Goal: Transaction & Acquisition: Purchase product/service

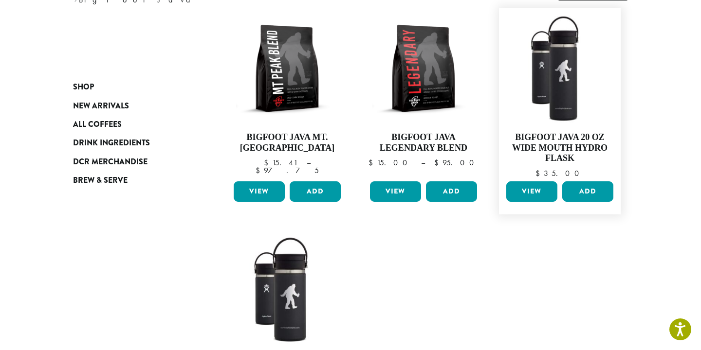
scroll to position [158, 0]
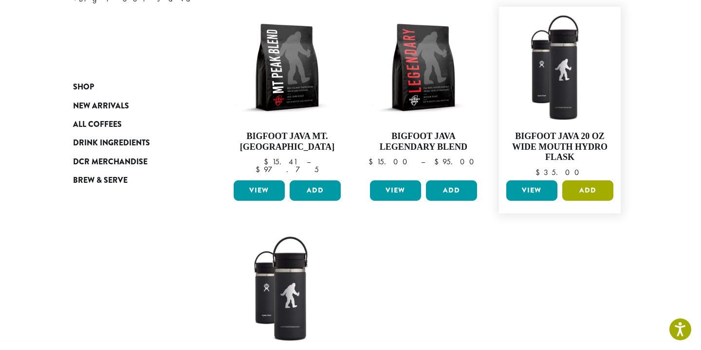
click at [584, 188] on button "Add" at bounding box center [587, 191] width 51 height 20
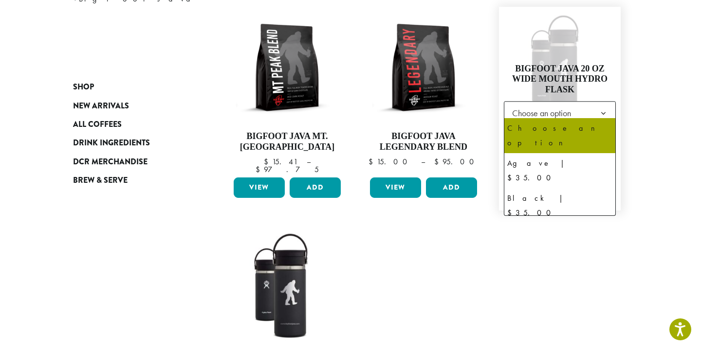
click at [561, 104] on span "Choose an option" at bounding box center [544, 113] width 73 height 19
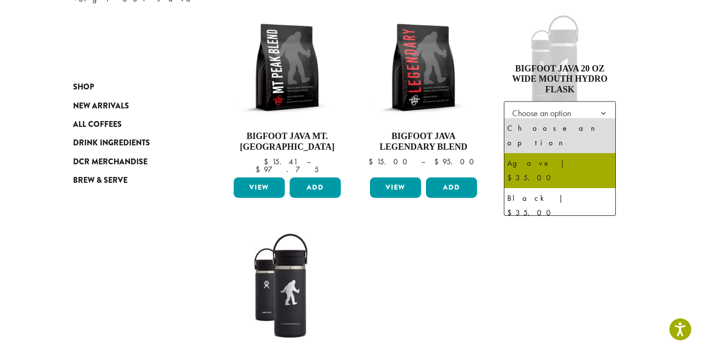
select select "*****"
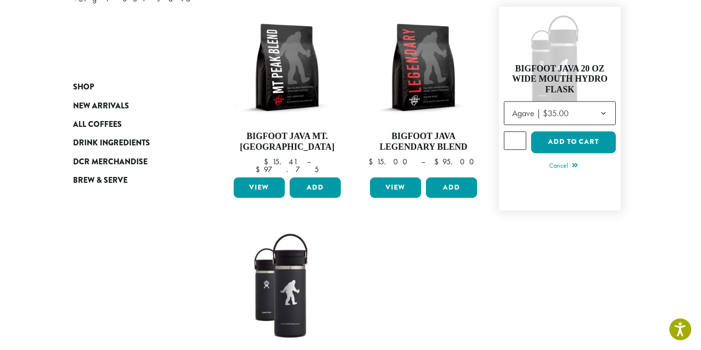
click at [555, 73] on h4 "Bigfoot Java 20 oz Wide Mouth Hydro Flask" at bounding box center [560, 80] width 112 height 32
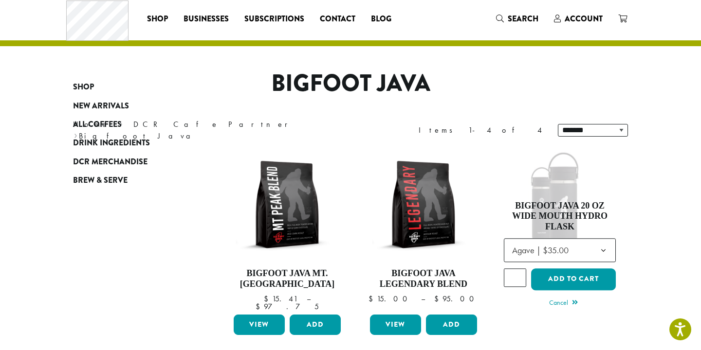
scroll to position [0, 0]
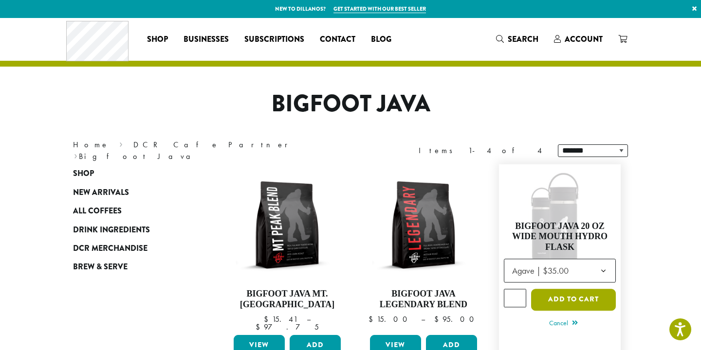
click at [580, 298] on button "Add to cart" at bounding box center [573, 300] width 85 height 22
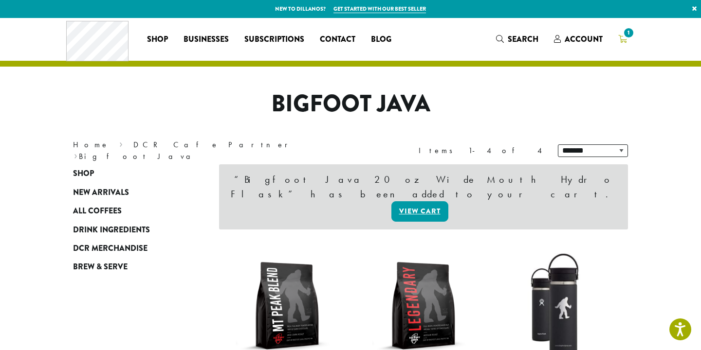
click at [622, 39] on icon "1" at bounding box center [622, 39] width 9 height 8
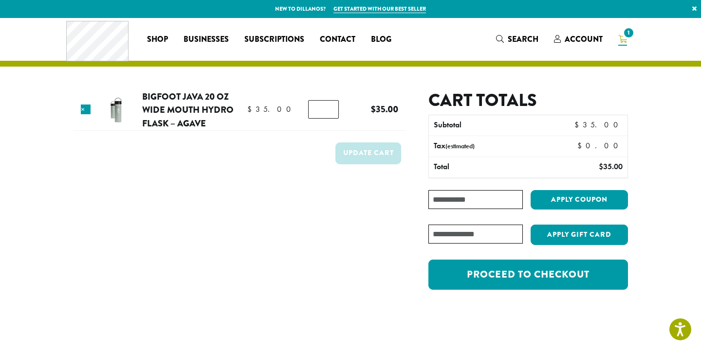
click at [113, 110] on img at bounding box center [116, 110] width 32 height 32
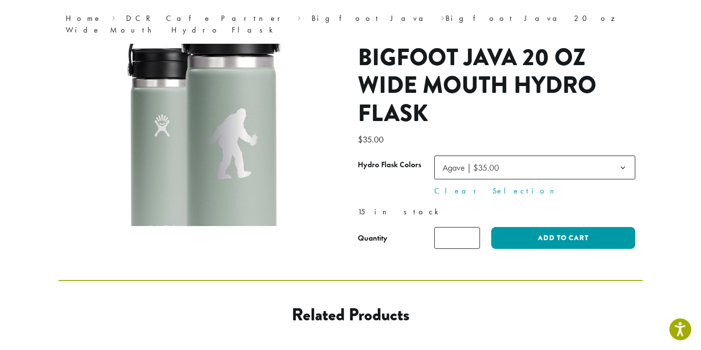
scroll to position [403, 0]
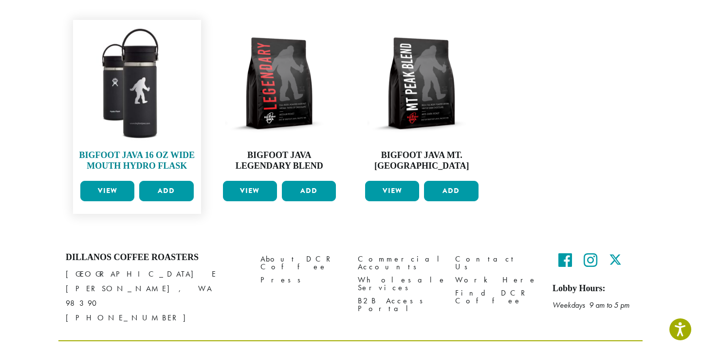
click at [127, 93] on img at bounding box center [137, 84] width 118 height 118
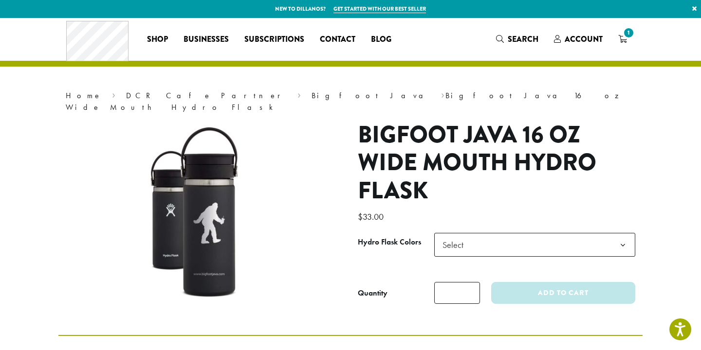
click at [457, 236] on span "Select" at bounding box center [455, 245] width 35 height 19
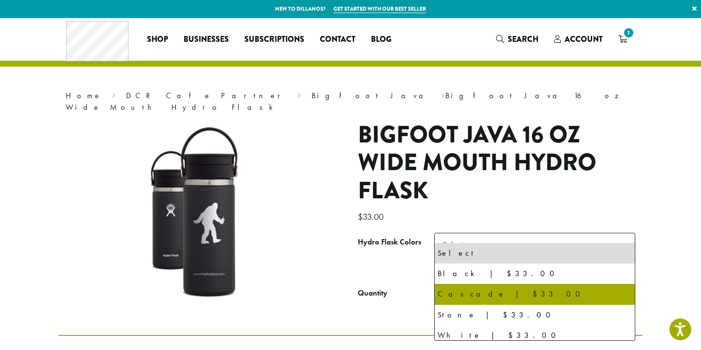
scroll to position [1, 0]
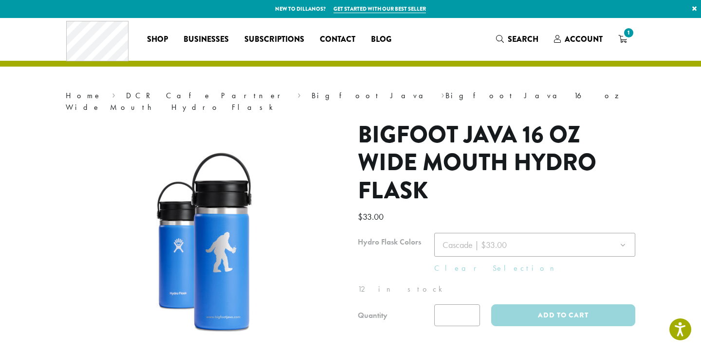
click at [462, 239] on div at bounding box center [496, 279] width 277 height 93
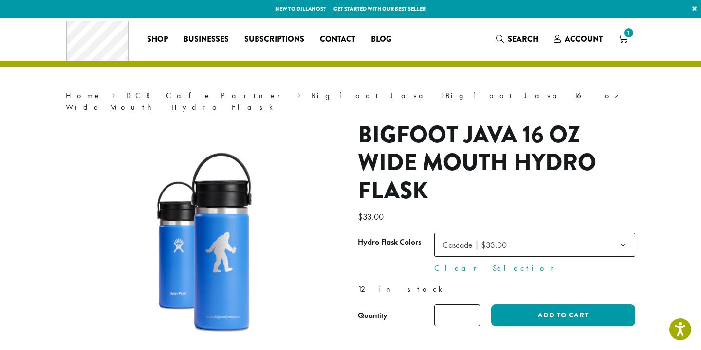
click at [476, 240] on span "Cascade | $33.00" at bounding box center [477, 245] width 78 height 19
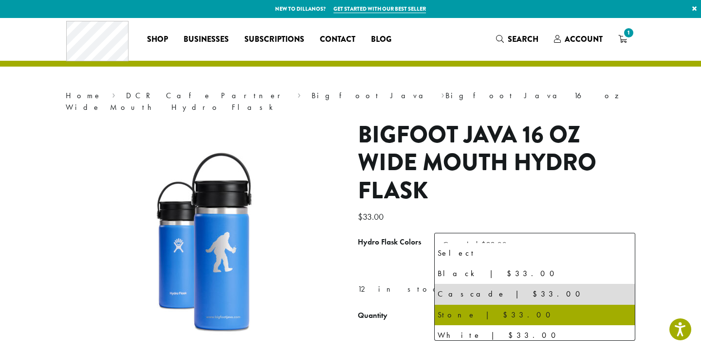
scroll to position [5, 0]
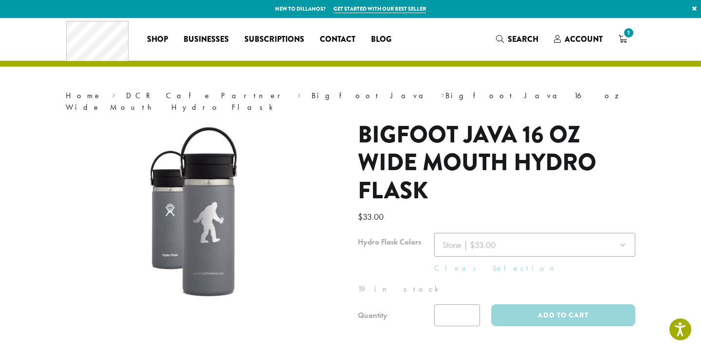
click at [471, 241] on div at bounding box center [496, 279] width 277 height 93
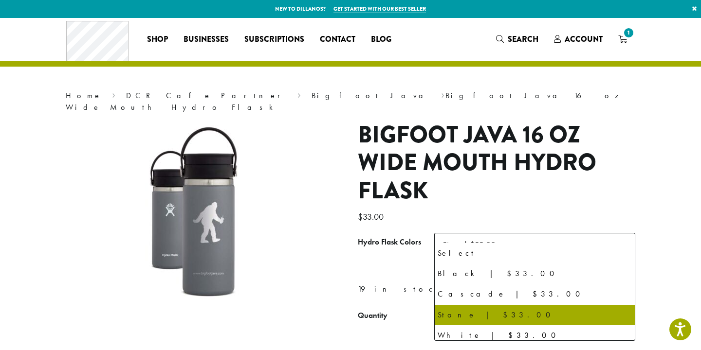
click at [472, 240] on span "Stone | $33.00" at bounding box center [471, 245] width 67 height 19
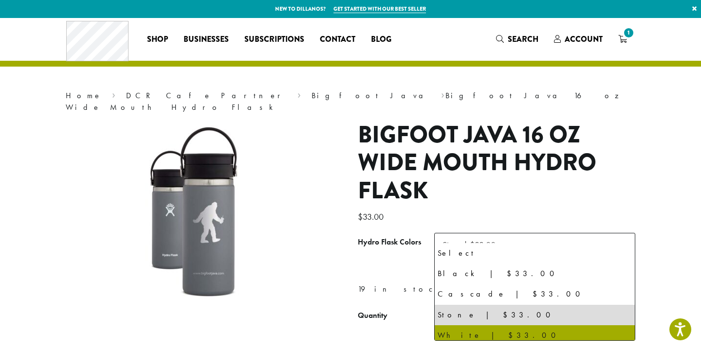
select select "*****"
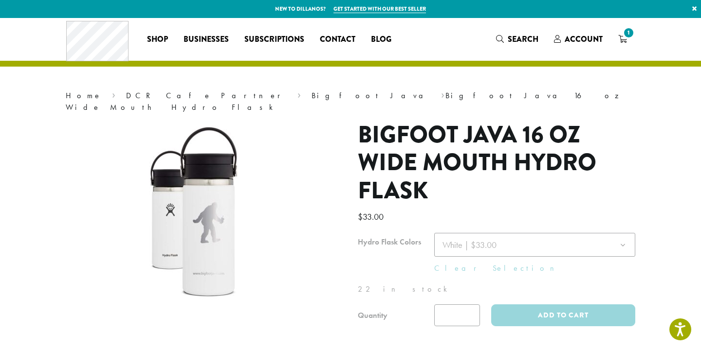
click at [459, 233] on div at bounding box center [496, 279] width 277 height 93
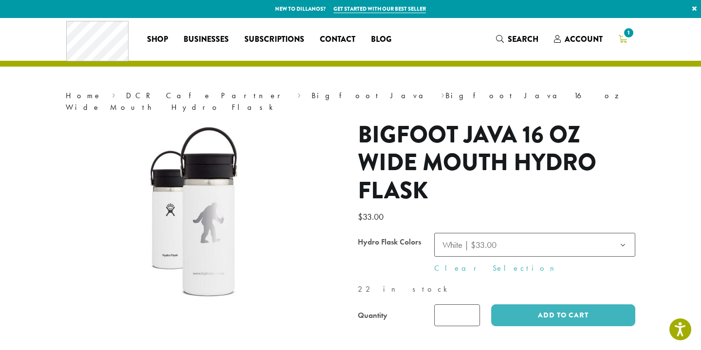
click at [622, 39] on icon "1" at bounding box center [622, 39] width 9 height 8
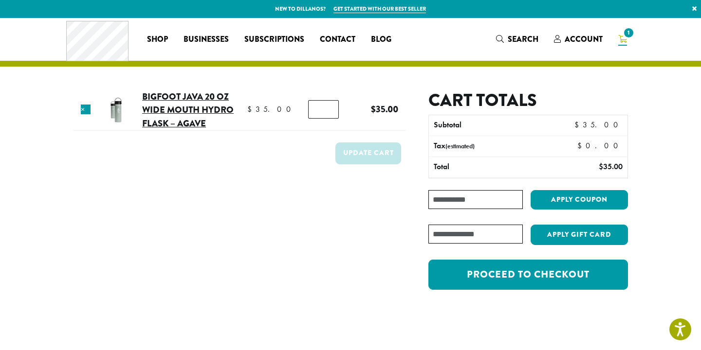
click at [163, 101] on link "Bigfoot Java 20 oz Wide Mouth Hydro Flask – Agave" at bounding box center [187, 110] width 91 height 40
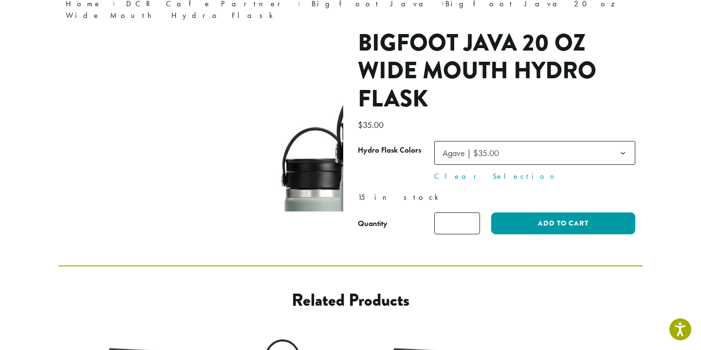
scroll to position [150, 0]
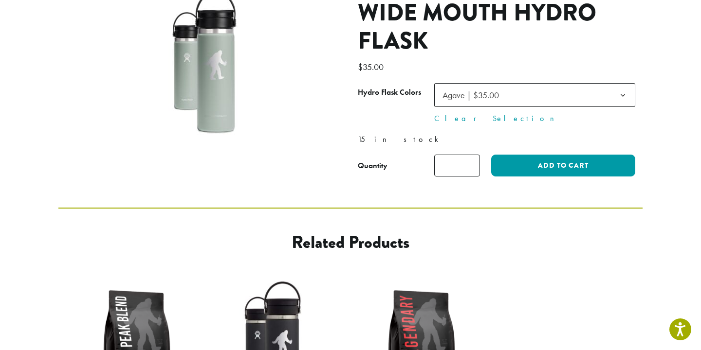
click at [463, 90] on span "Agave | $35.00" at bounding box center [470, 95] width 56 height 11
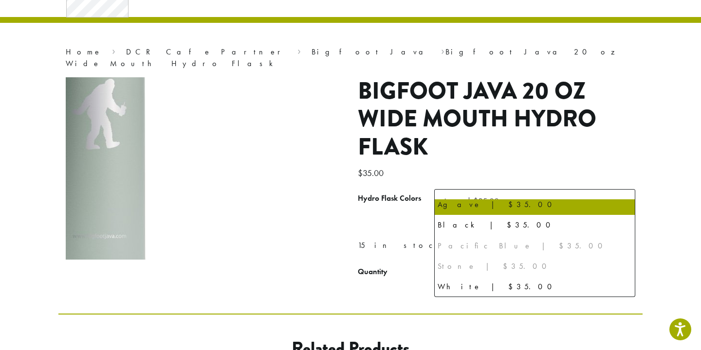
scroll to position [0, 0]
